Goal: Information Seeking & Learning: Learn about a topic

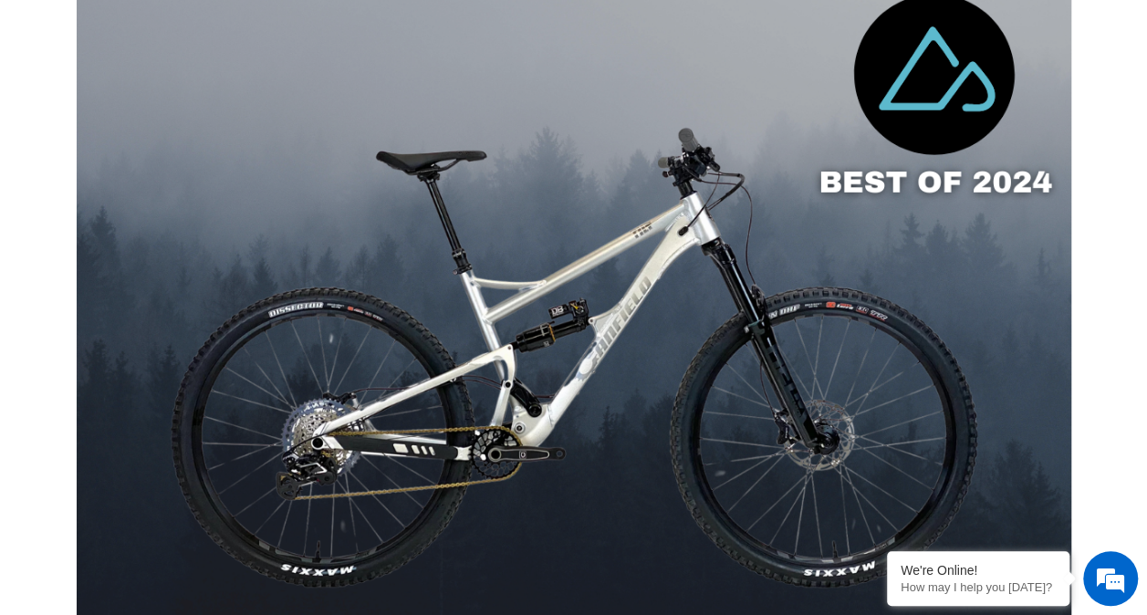
scroll to position [1373, 0]
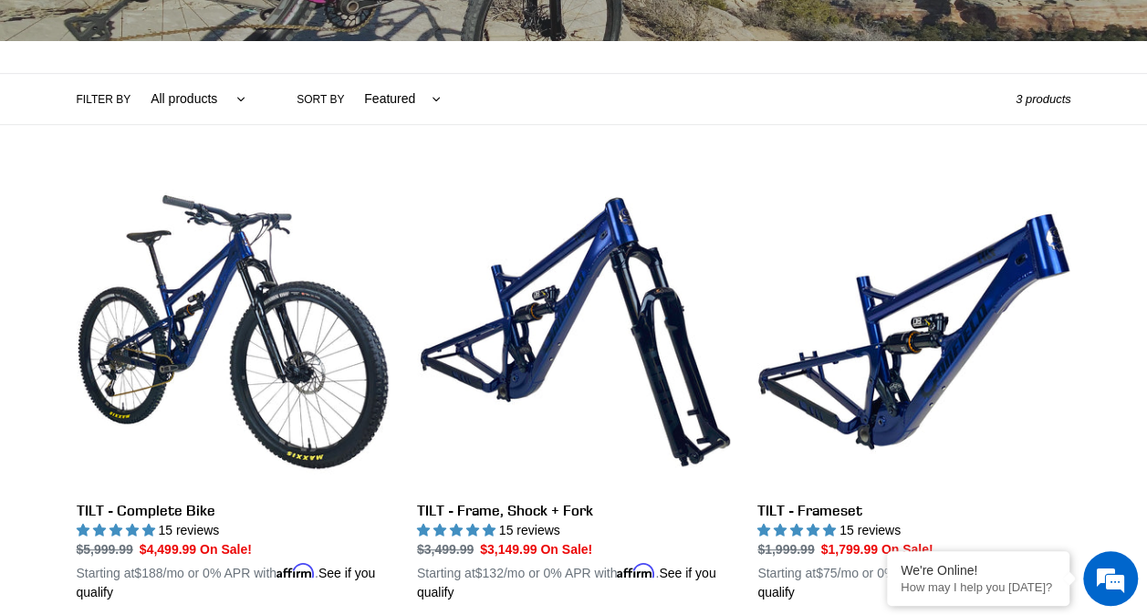
scroll to position [370, 0]
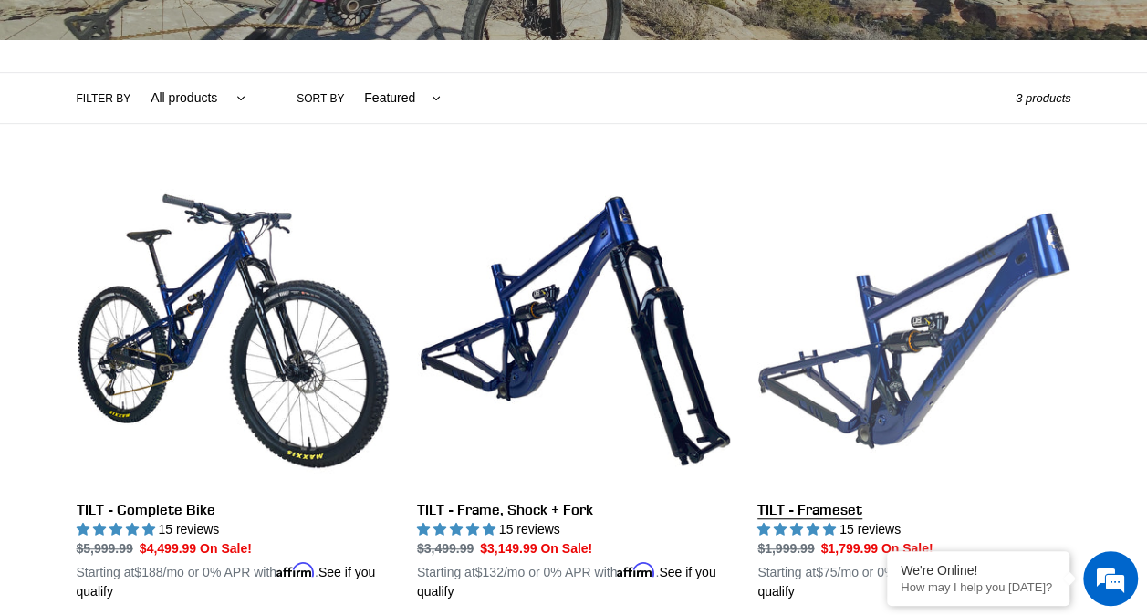
click at [875, 380] on link "TILT - Frameset" at bounding box center [914, 387] width 313 height 427
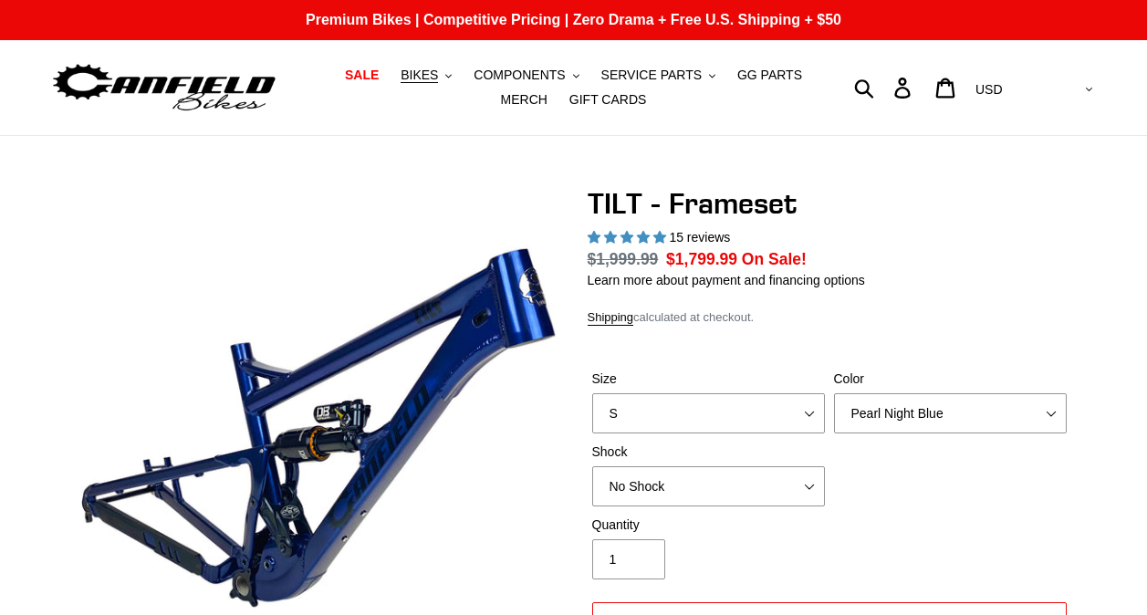
select select "highest-rating"
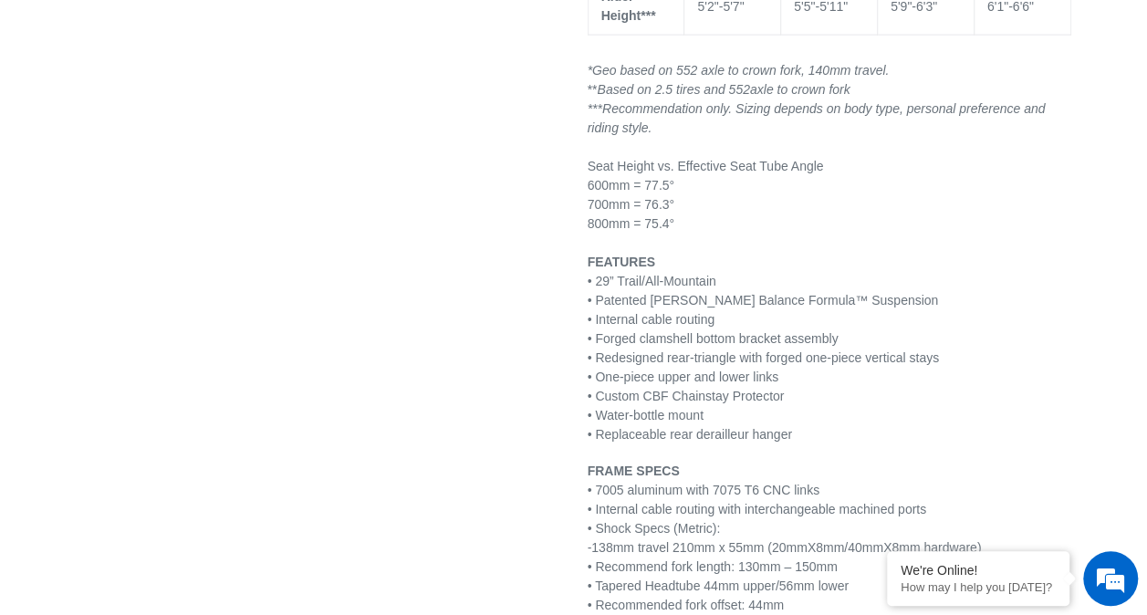
scroll to position [2049, 0]
